Goal: Transaction & Acquisition: Obtain resource

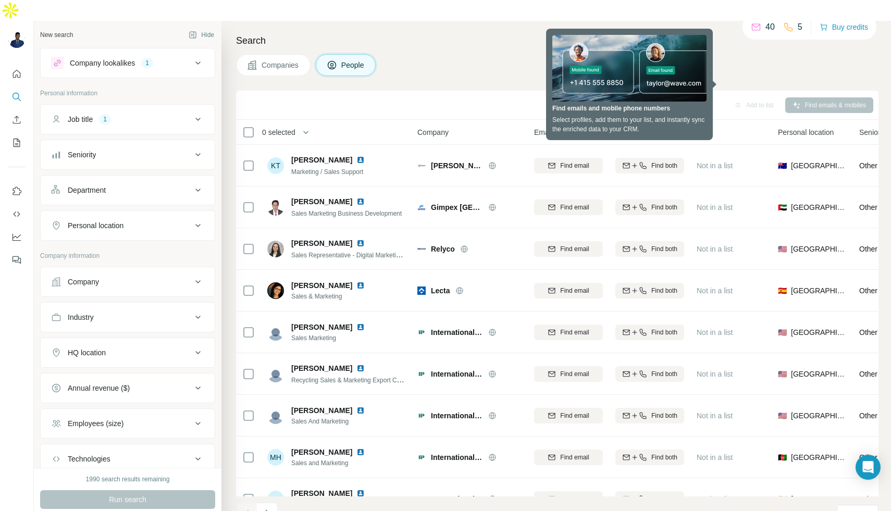
click at [373, 96] on div "Add to list Find emails & mobiles" at bounding box center [557, 105] width 632 height 18
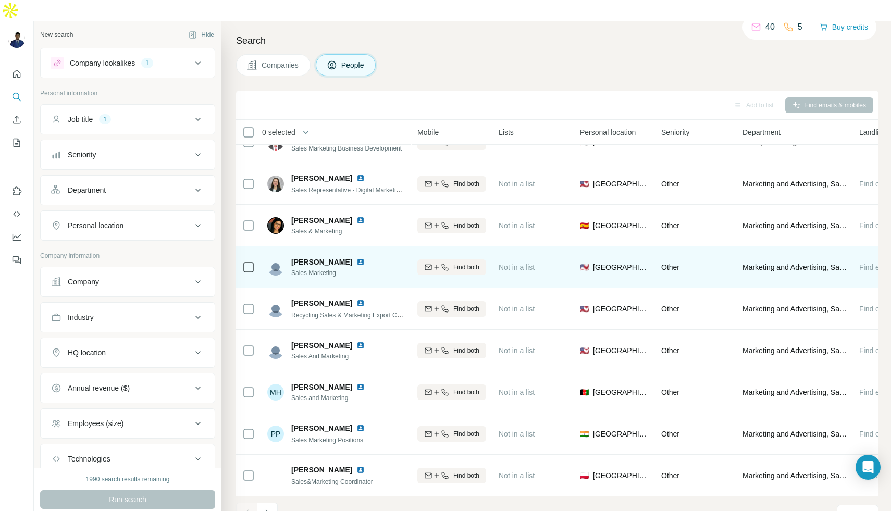
scroll to position [71, 259]
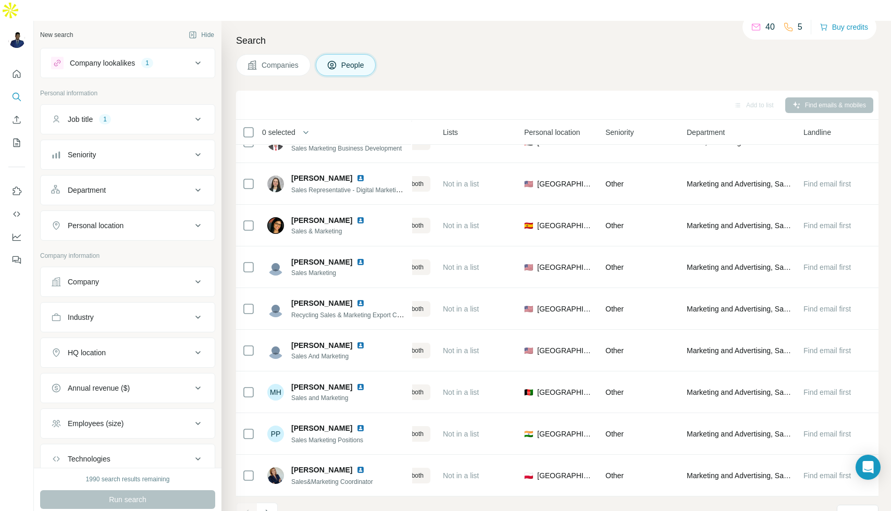
click at [280, 60] on span "Companies" at bounding box center [280, 65] width 38 height 10
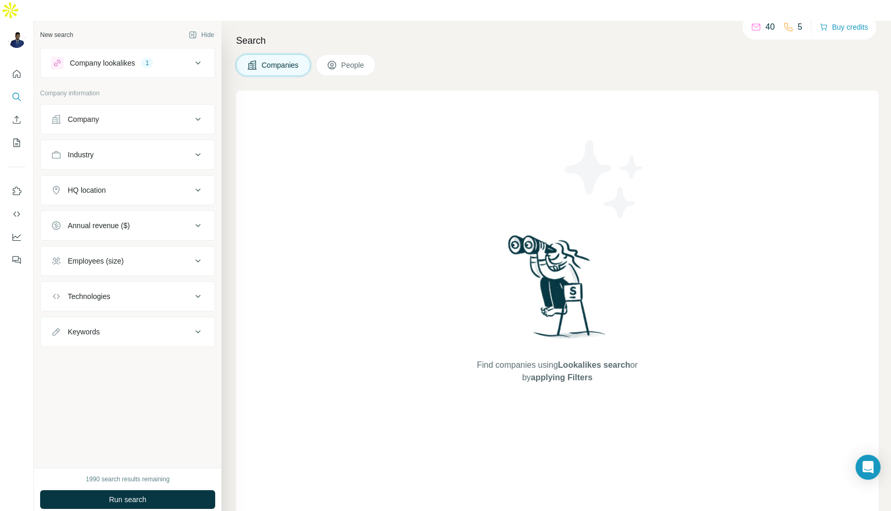
click at [143, 114] on div "Company" at bounding box center [121, 119] width 141 height 10
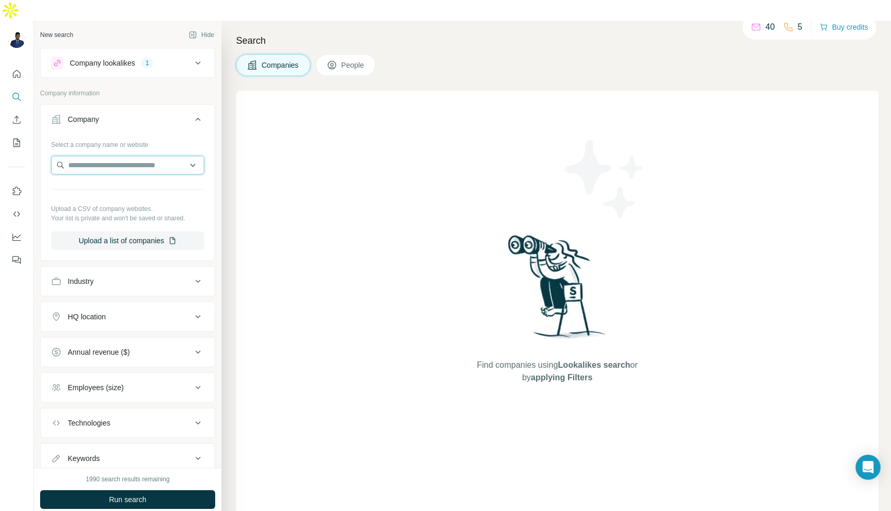
click at [124, 156] on input "text" at bounding box center [127, 165] width 153 height 19
type input "**********"
click at [137, 169] on p "Double A 1991 Public Company" at bounding box center [132, 167] width 103 height 10
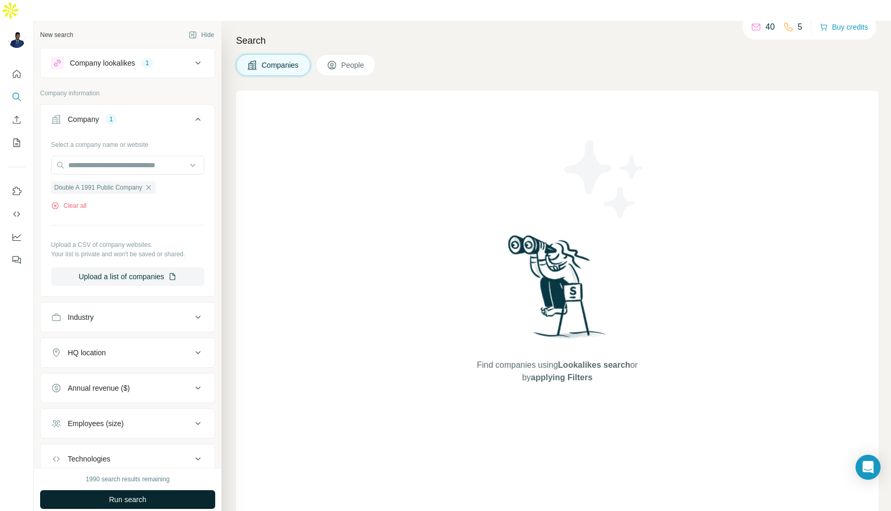
click at [118, 494] on span "Run search" at bounding box center [127, 499] width 37 height 10
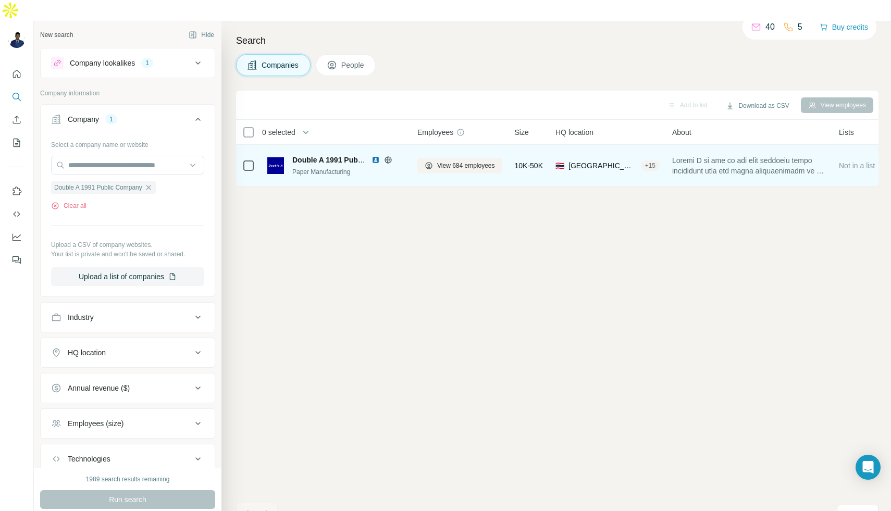
click at [572, 160] on span "Thailand, Chachoengsao Province" at bounding box center [602, 165] width 68 height 10
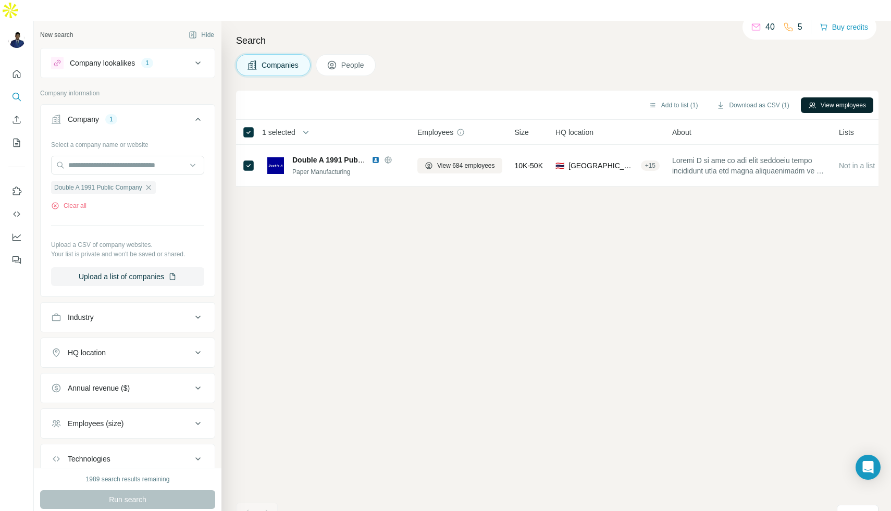
click at [849, 97] on button "View employees" at bounding box center [836, 105] width 72 height 16
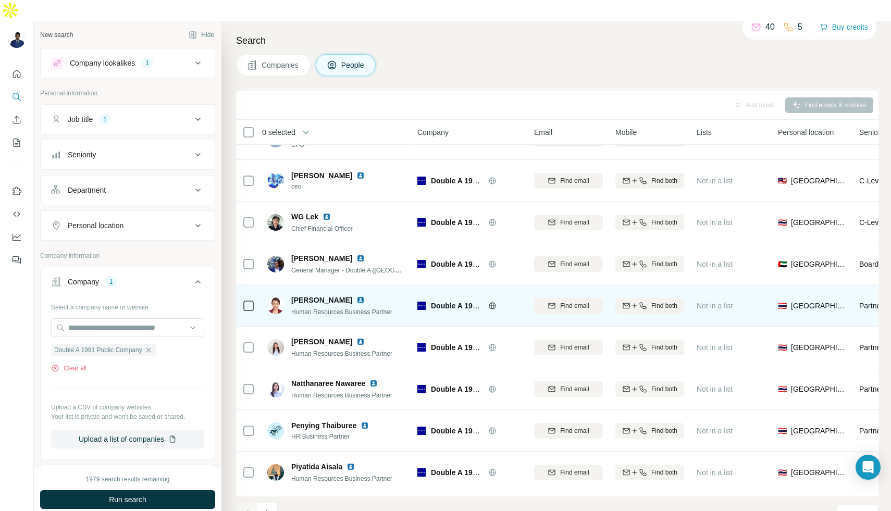
scroll to position [71, 0]
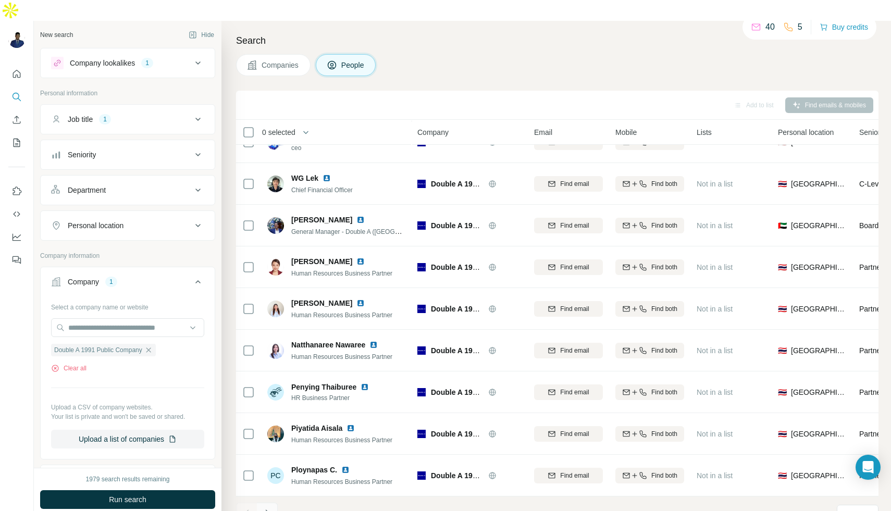
click at [268, 508] on icon "Navigate to next page" at bounding box center [267, 513] width 10 height 10
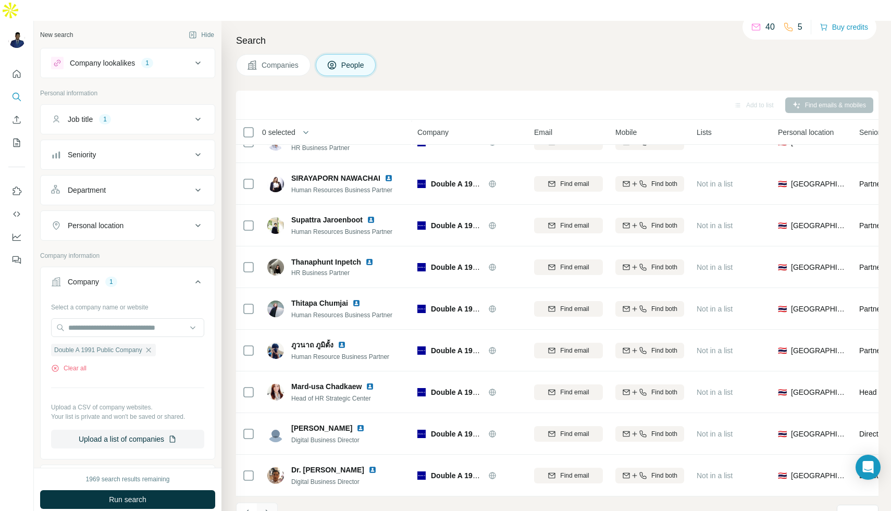
click at [266, 508] on icon "Navigate to next page" at bounding box center [267, 513] width 10 height 10
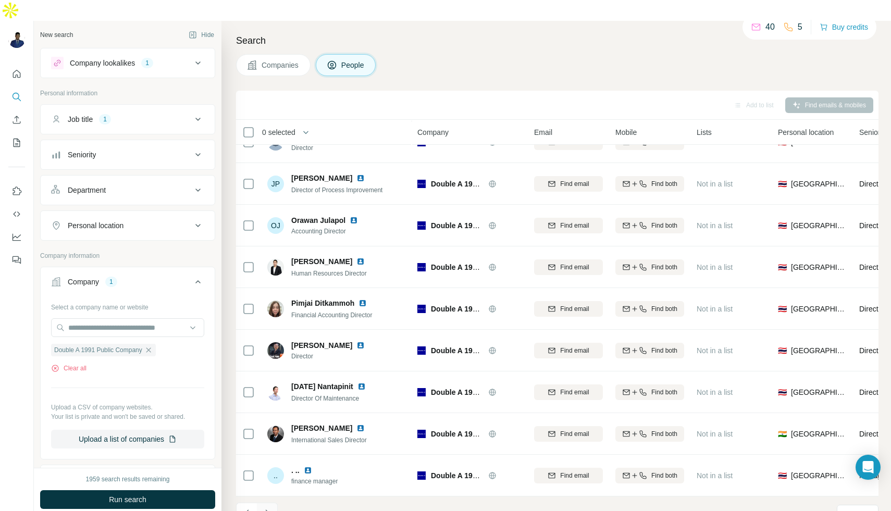
click at [269, 508] on icon "Navigate to next page" at bounding box center [267, 513] width 10 height 10
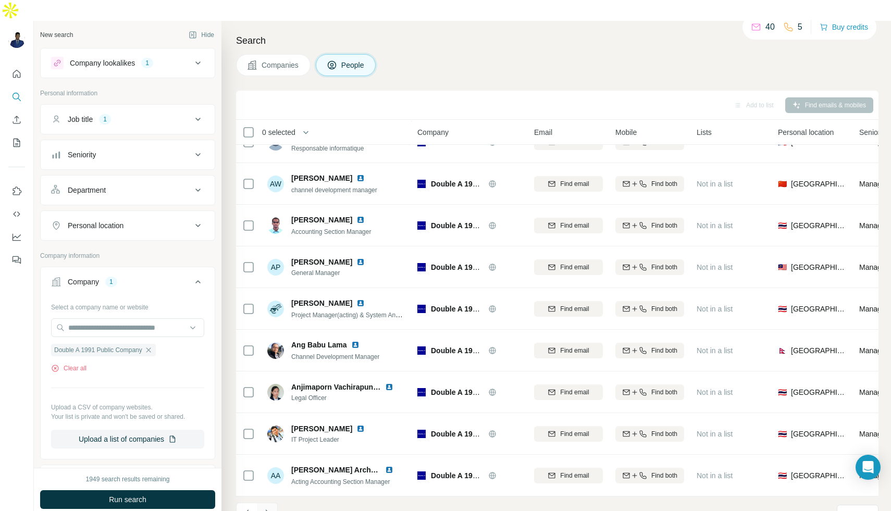
click at [271, 508] on icon "Navigate to next page" at bounding box center [267, 513] width 10 height 10
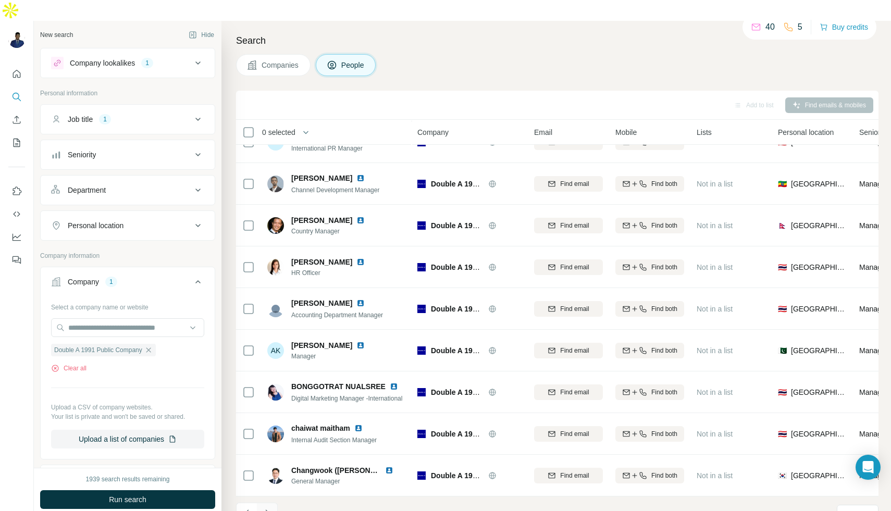
click at [268, 508] on icon "Navigate to next page" at bounding box center [267, 513] width 10 height 10
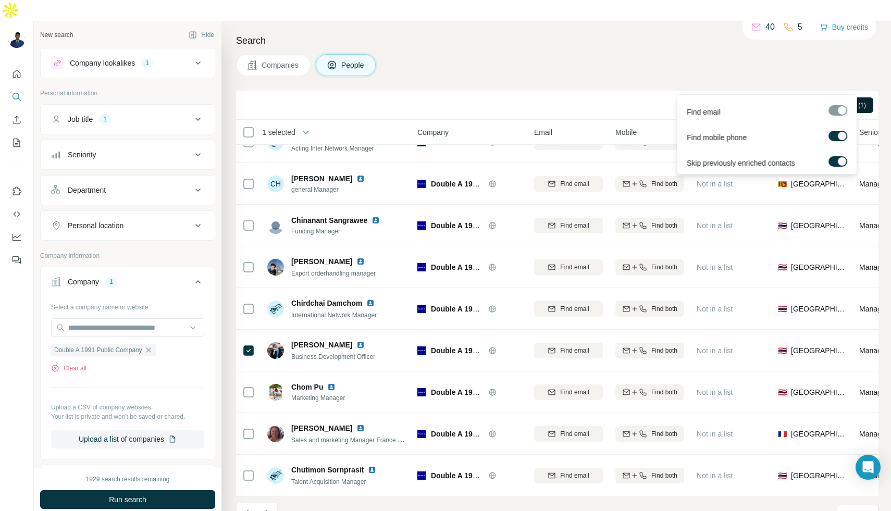
click at [828, 101] on span "Find emails & mobiles (1)" at bounding box center [830, 105] width 70 height 9
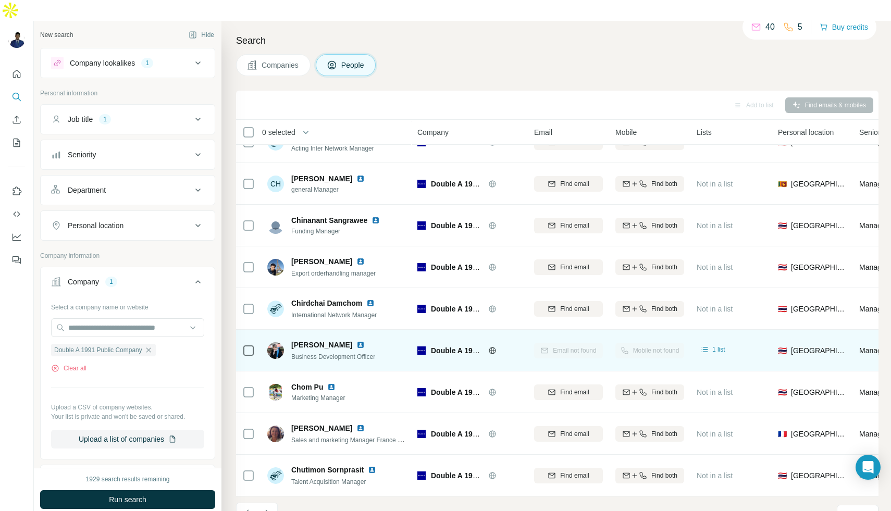
click at [327, 340] on span "[PERSON_NAME]" at bounding box center [321, 345] width 61 height 10
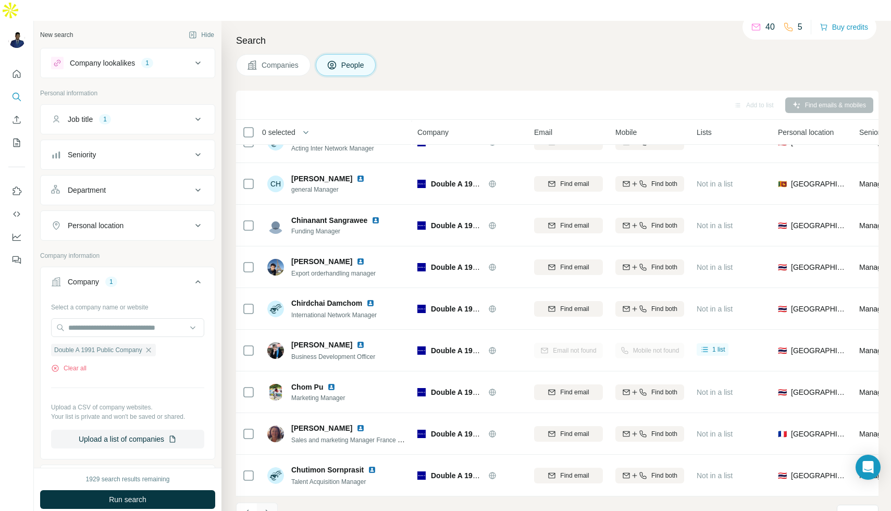
click at [268, 508] on icon "Navigate to next page" at bounding box center [267, 513] width 10 height 10
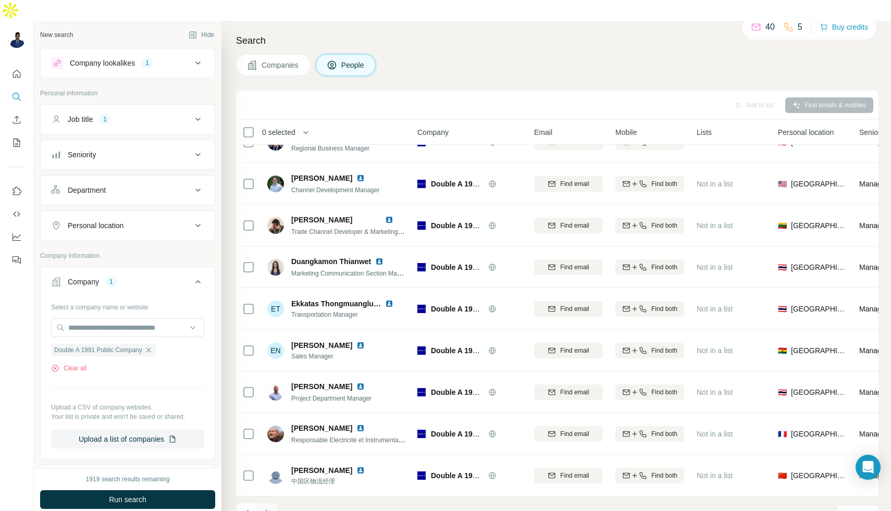
click at [264, 508] on icon "Navigate to next page" at bounding box center [267, 513] width 10 height 10
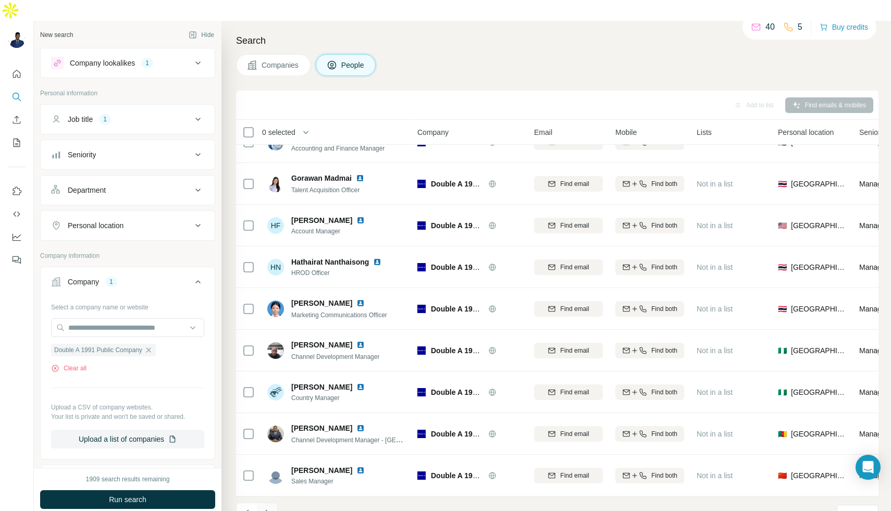
click at [271, 508] on icon "Navigate to next page" at bounding box center [267, 513] width 10 height 10
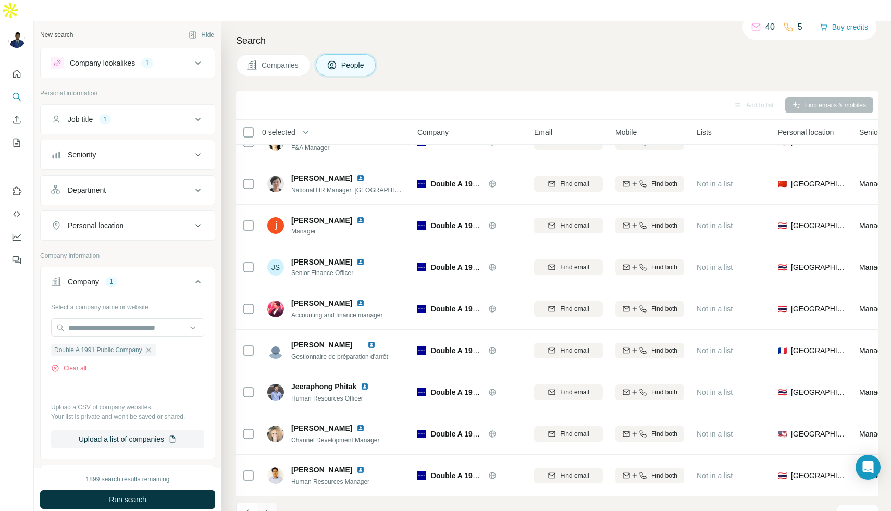
click at [266, 508] on icon "Navigate to next page" at bounding box center [267, 513] width 10 height 10
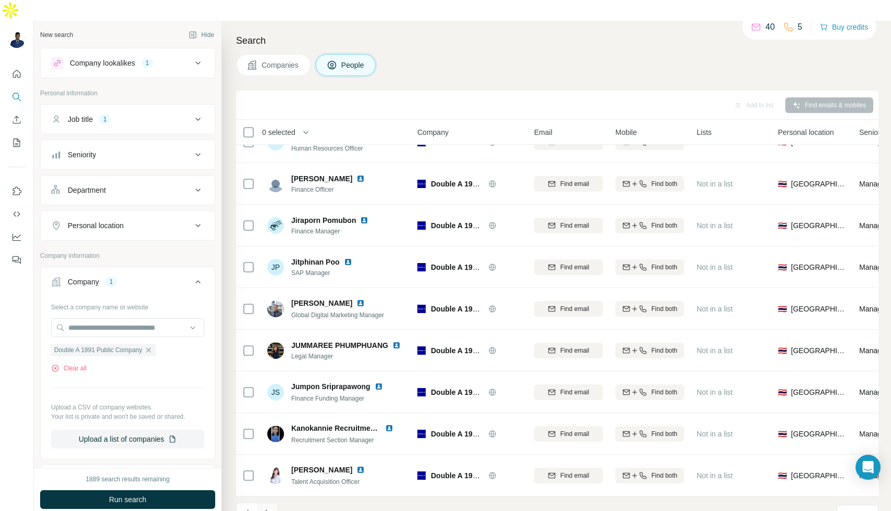
click at [267, 508] on icon "Navigate to next page" at bounding box center [267, 513] width 10 height 10
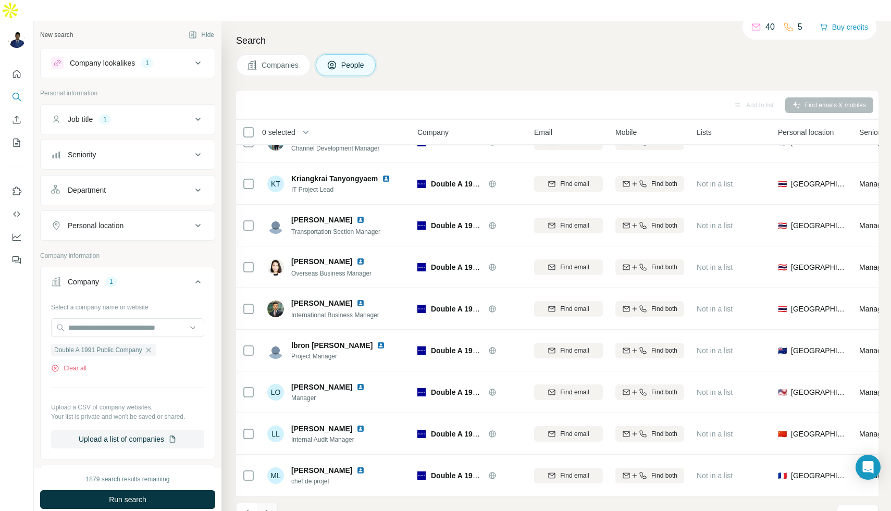
click at [271, 508] on icon "Navigate to next page" at bounding box center [267, 513] width 10 height 10
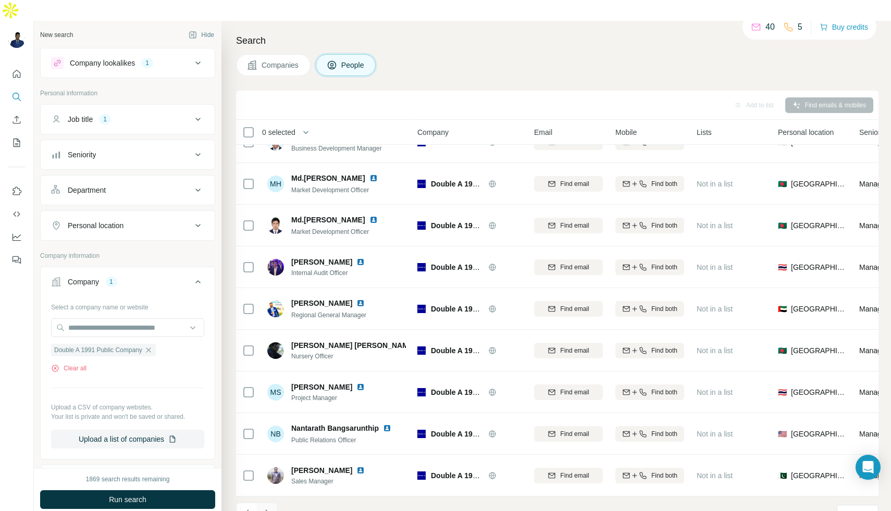
click at [265, 508] on icon "Navigate to next page" at bounding box center [267, 513] width 10 height 10
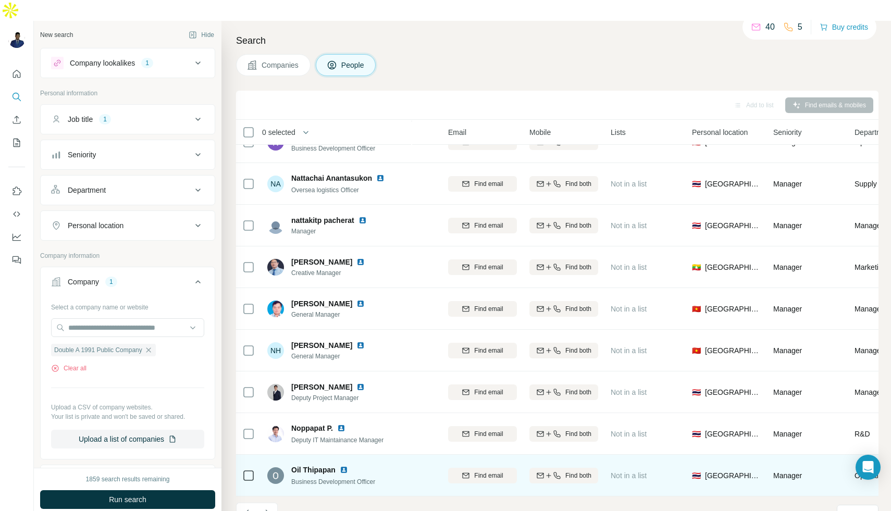
scroll to position [71, 31]
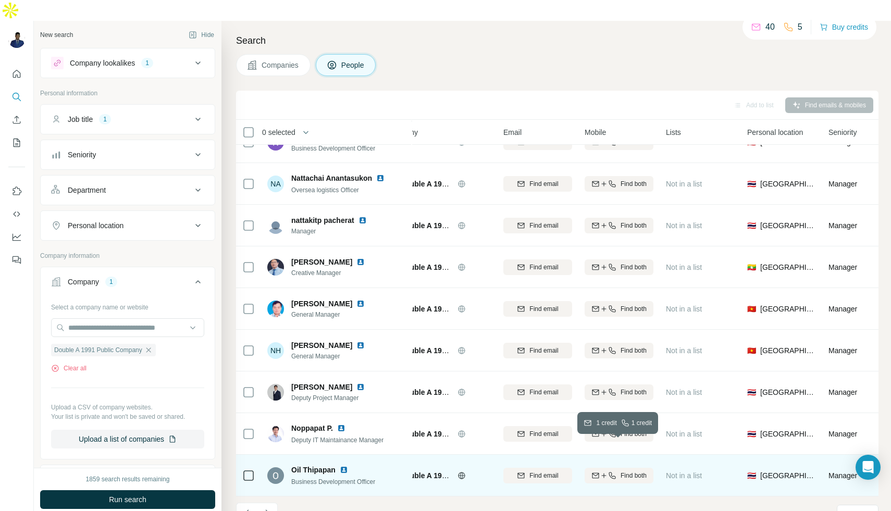
click at [604, 471] on icon "button" at bounding box center [603, 475] width 8 height 8
click at [681, 470] on span "1 list" at bounding box center [687, 474] width 13 height 9
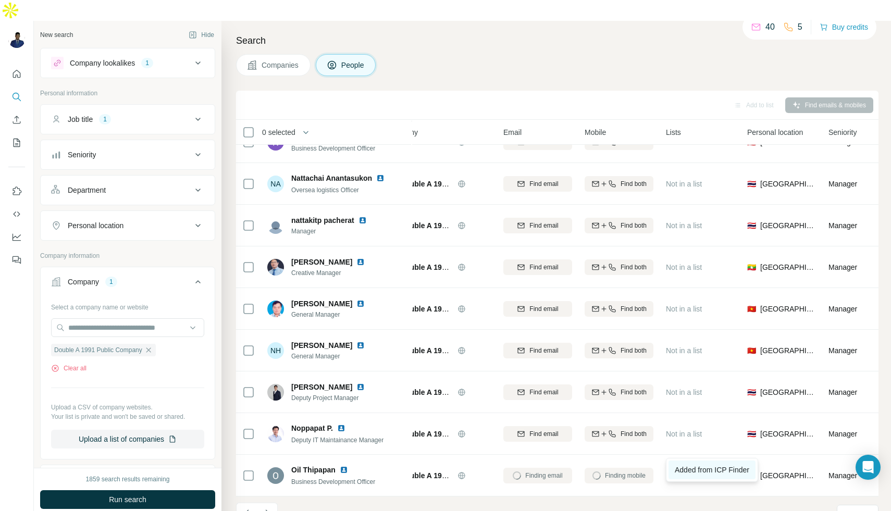
click at [709, 471] on span "Added from ICP Finder" at bounding box center [711, 470] width 74 height 8
click at [263, 508] on icon "Navigate to next page" at bounding box center [267, 513] width 10 height 10
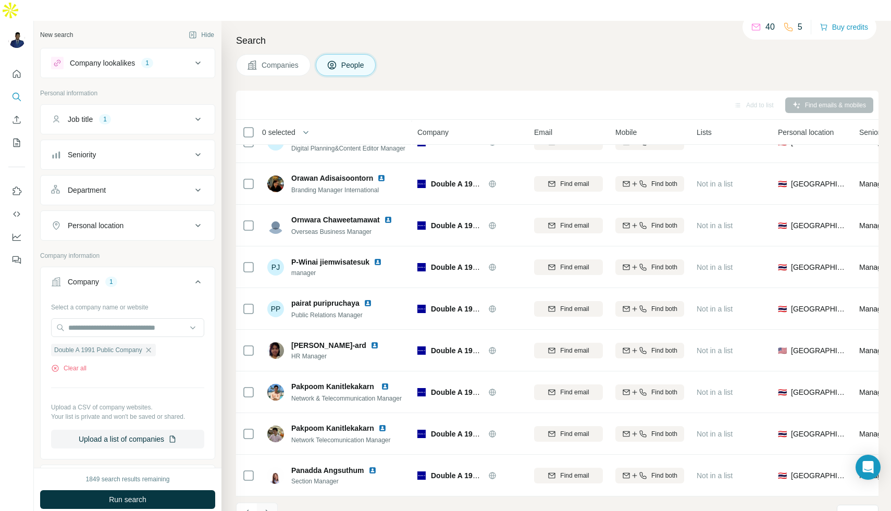
click at [268, 508] on icon "Navigate to next page" at bounding box center [267, 513] width 10 height 10
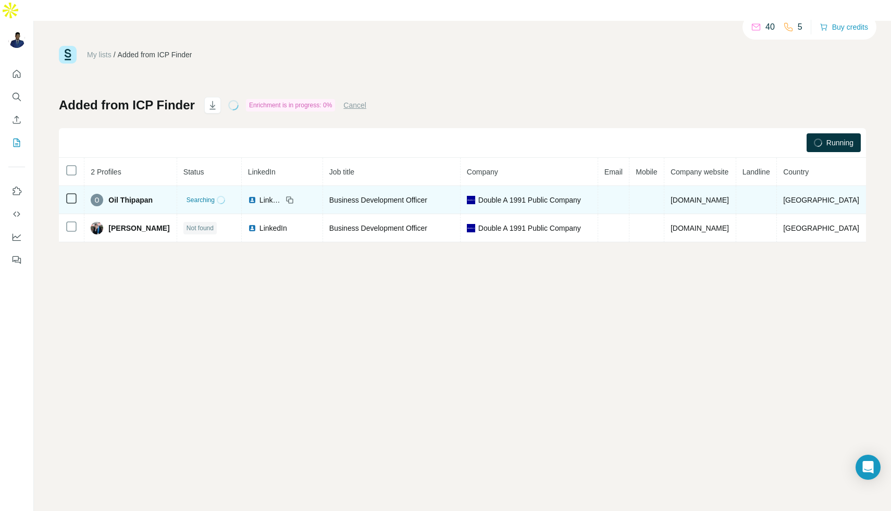
click at [124, 195] on span "Oil Thipapan" at bounding box center [130, 200] width 44 height 10
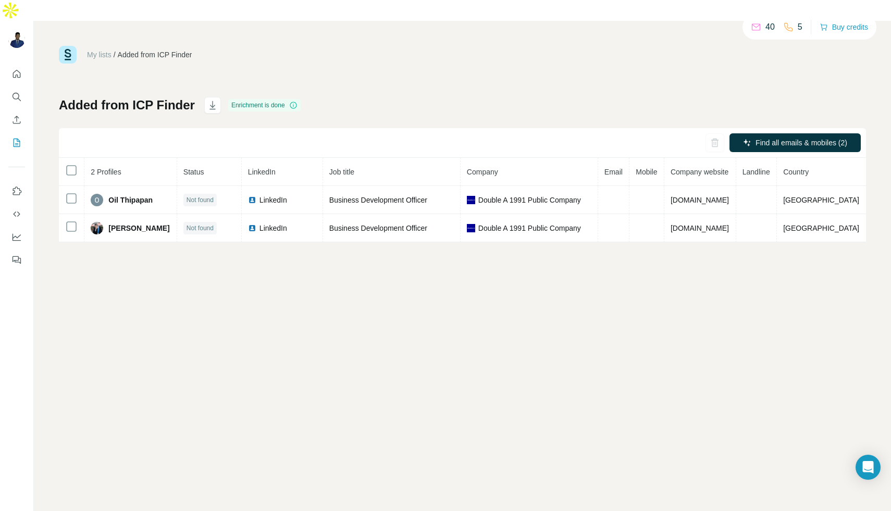
click at [248, 97] on div "Added from ICP Finder Enrichment is done" at bounding box center [180, 105] width 242 height 17
